Goal: Task Accomplishment & Management: Manage account settings

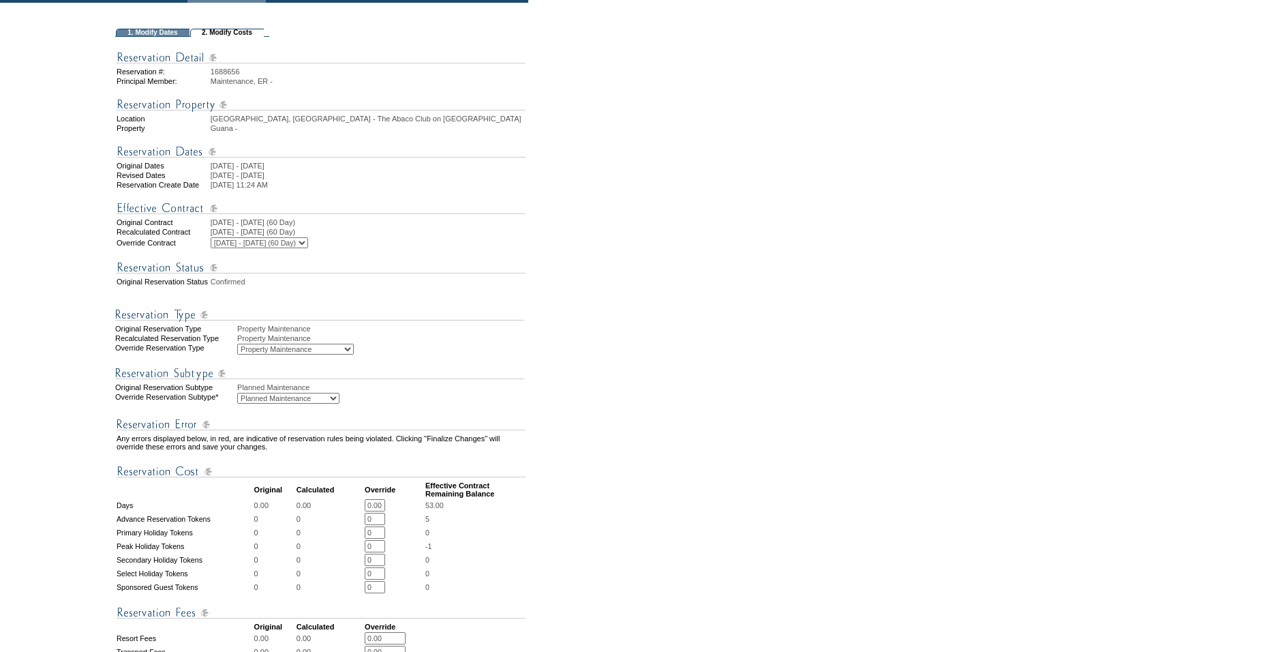
scroll to position [92, 0]
click at [554, 342] on form "Follow Us ::" at bounding box center [628, 453] width 1256 height 1085
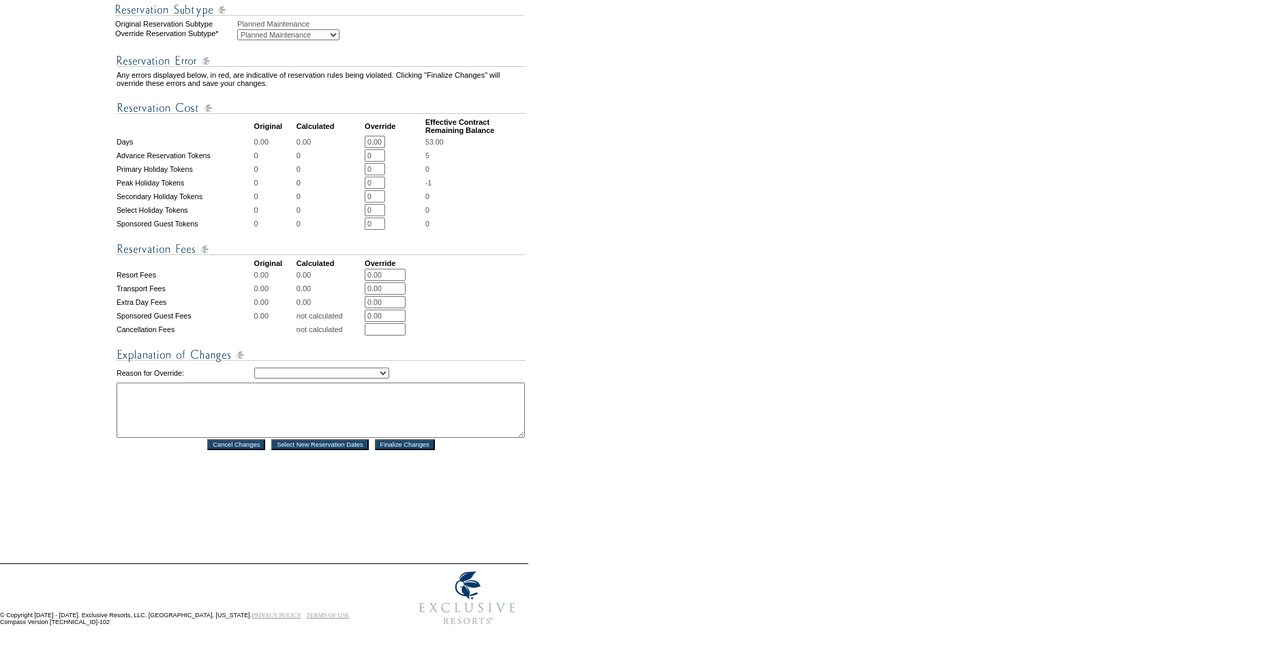
scroll to position [475, 0]
click at [279, 378] on select "Creating Continuous Stay Days Rebooked After Cancellation Editing Occupant Expe…" at bounding box center [321, 372] width 135 height 11
select select "1036"
click at [254, 378] on select "Creating Continuous Stay Days Rebooked After Cancellation Editing Occupant Expe…" at bounding box center [321, 372] width 135 height 11
click at [291, 419] on textarea at bounding box center [321, 409] width 408 height 55
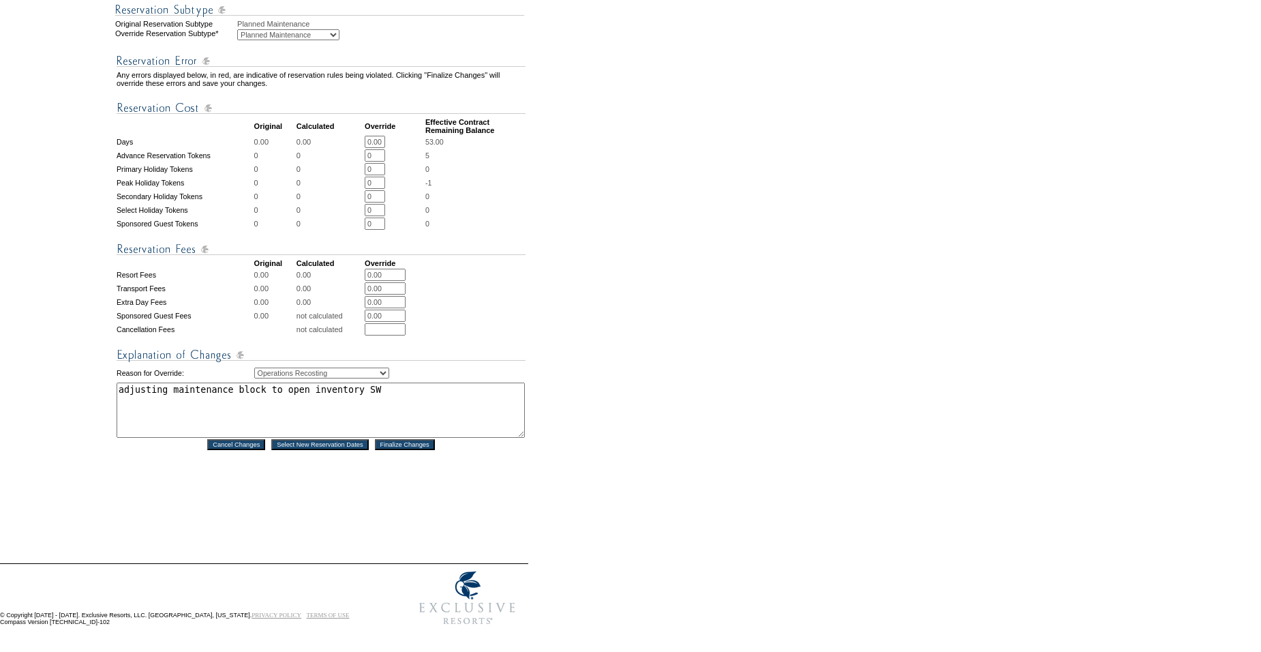
type textarea "adjusting maintenance block to open inventory SW"
click at [418, 450] on input "Finalize Changes" at bounding box center [405, 444] width 60 height 11
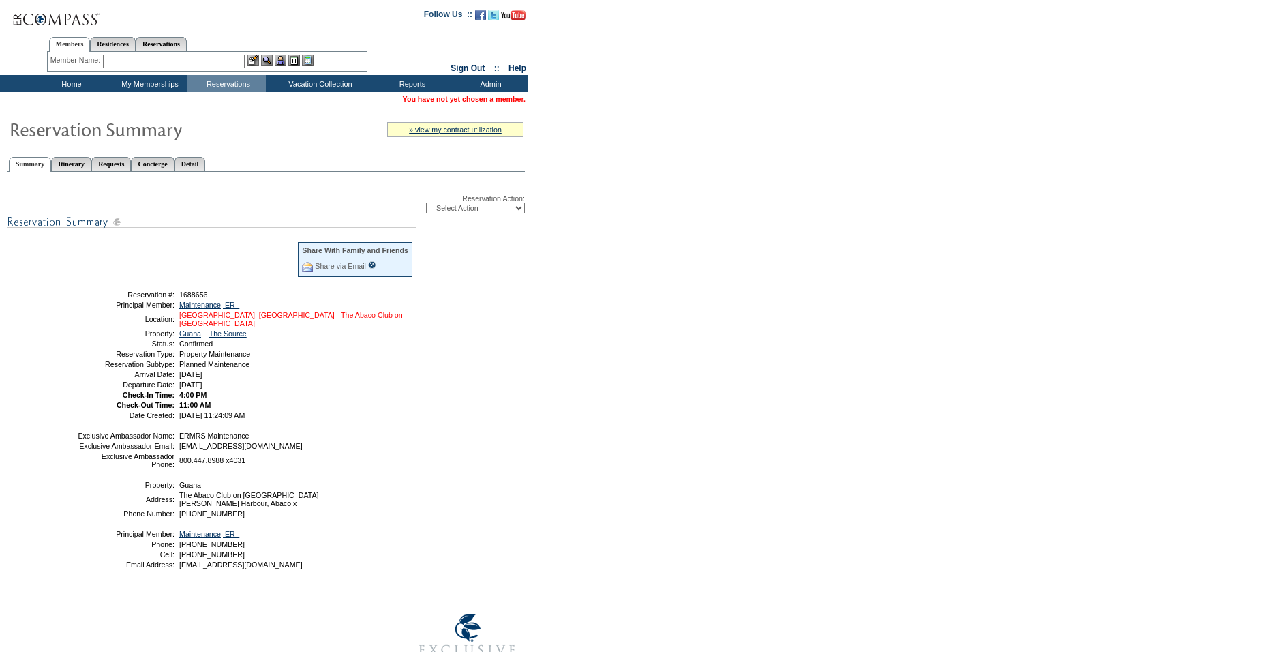
click at [209, 319] on link "[GEOGRAPHIC_DATA], [GEOGRAPHIC_DATA] - The Abaco Club on [GEOGRAPHIC_DATA]" at bounding box center [291, 319] width 224 height 16
